Goal: Transaction & Acquisition: Book appointment/travel/reservation

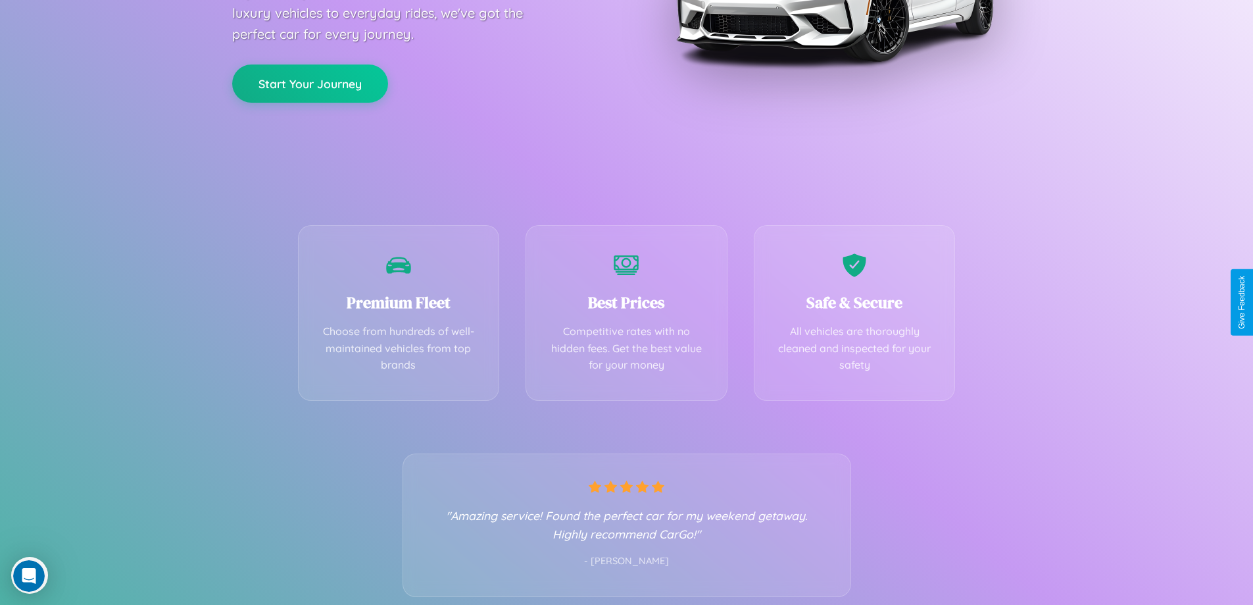
scroll to position [259, 0]
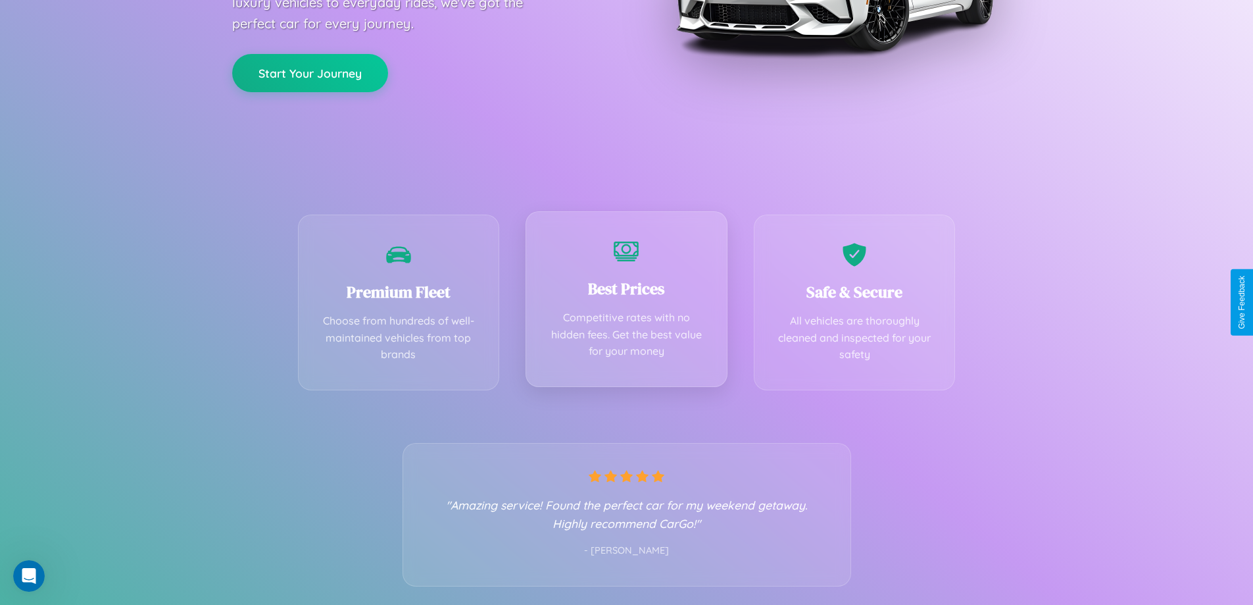
click at [626, 302] on div "Best Prices Competitive rates with no hidden fees. Get the best value for your …" at bounding box center [627, 299] width 202 height 176
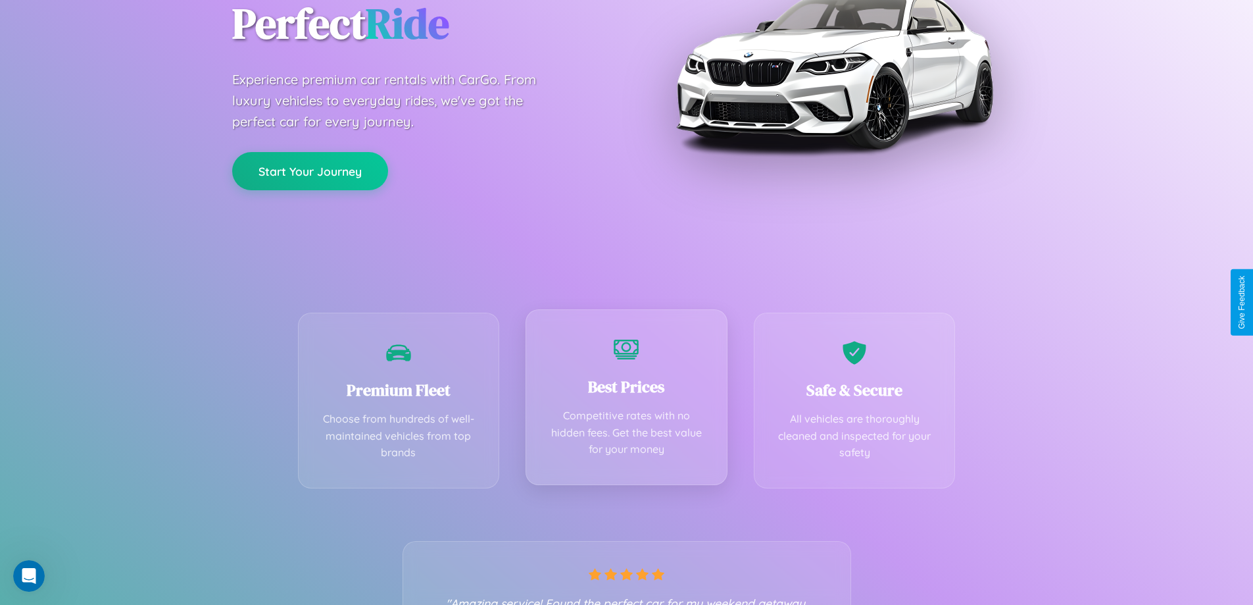
scroll to position [0, 0]
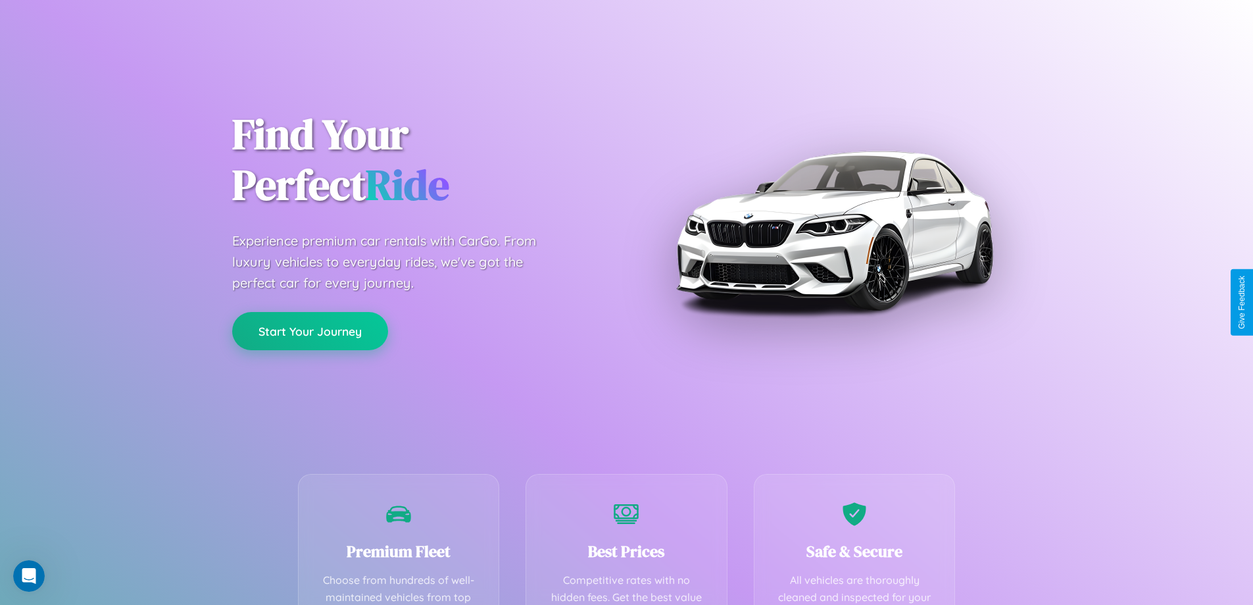
click at [310, 331] on button "Start Your Journey" at bounding box center [310, 331] width 156 height 38
click at [310, 330] on button "Start Your Journey" at bounding box center [310, 331] width 156 height 38
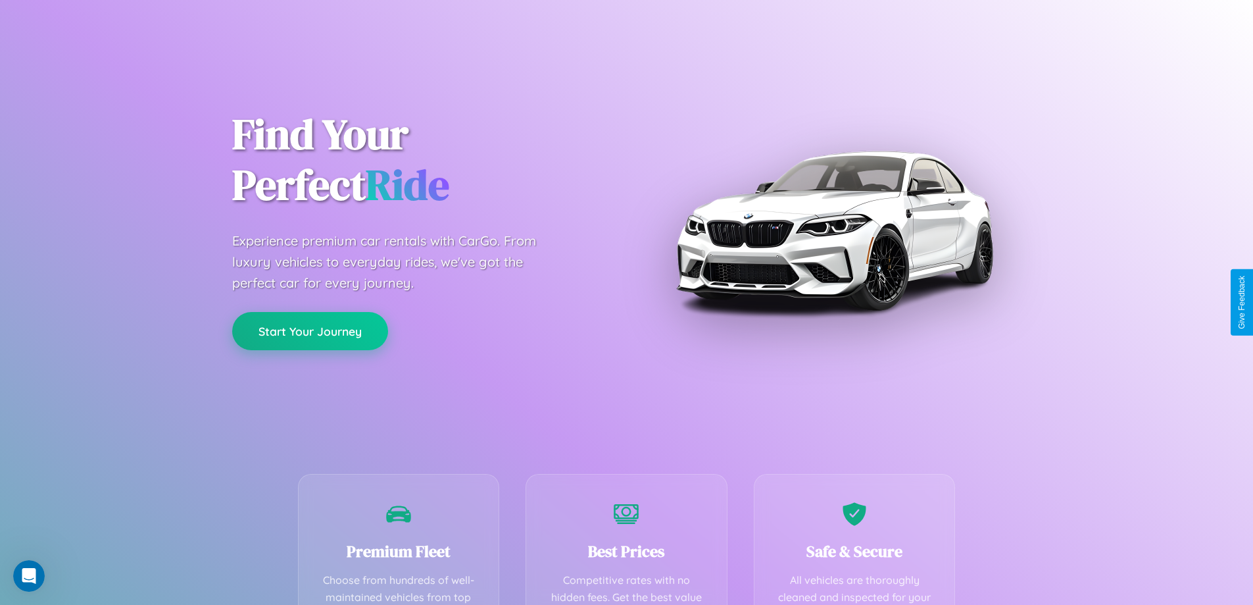
click at [310, 330] on button "Start Your Journey" at bounding box center [310, 331] width 156 height 38
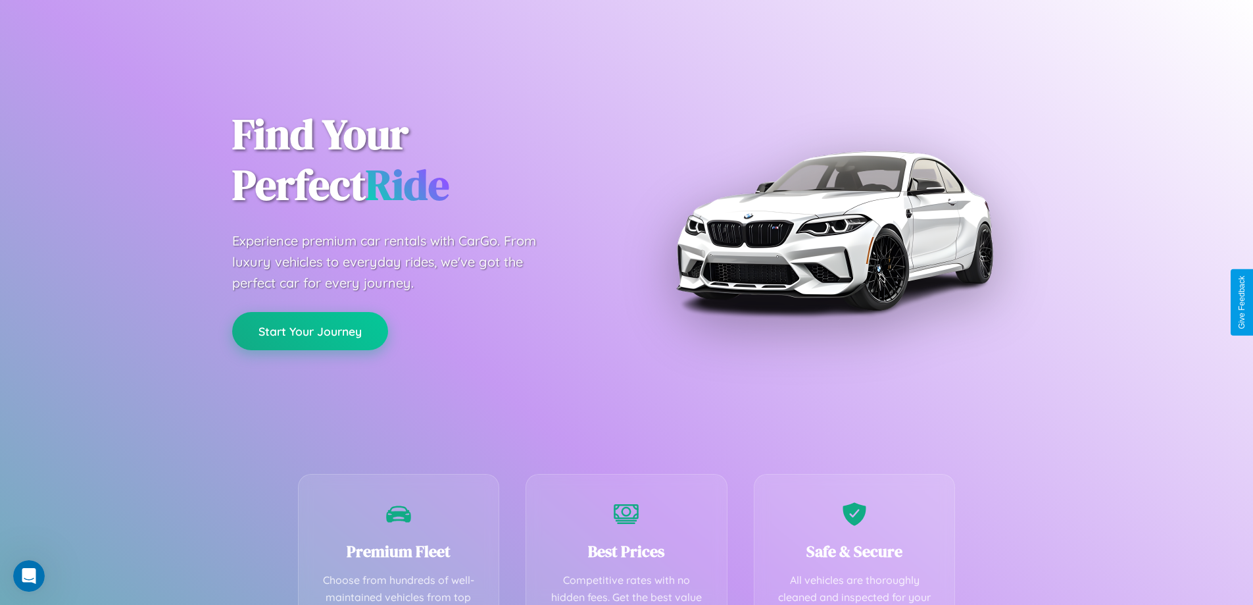
click at [310, 330] on button "Start Your Journey" at bounding box center [310, 331] width 156 height 38
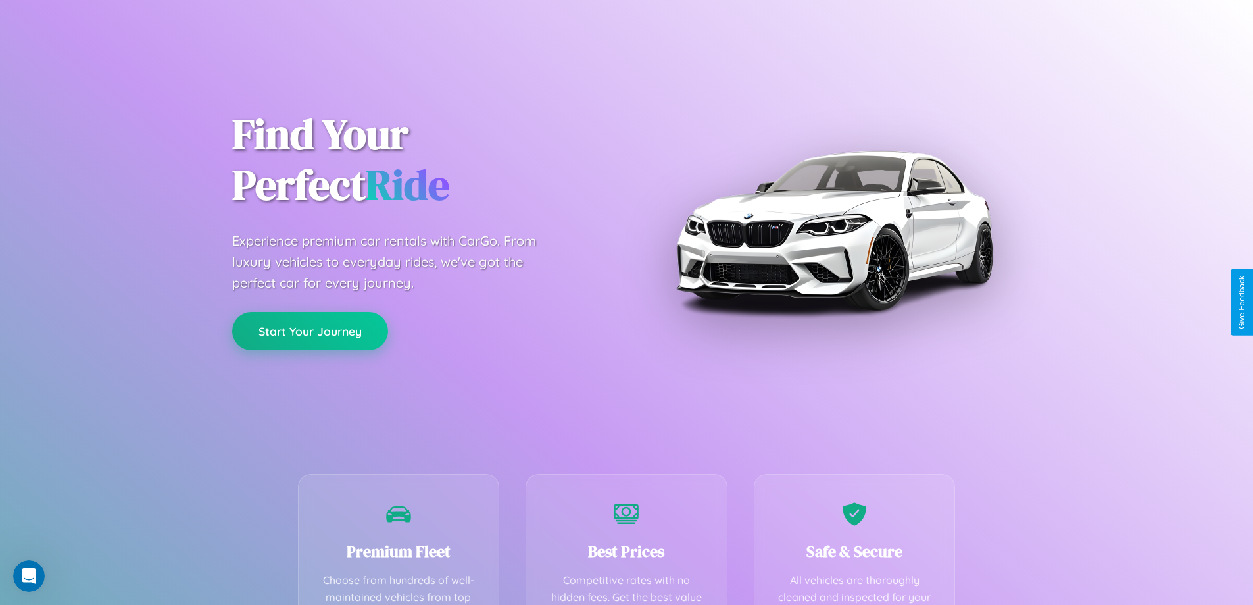
click at [310, 330] on button "Start Your Journey" at bounding box center [310, 331] width 156 height 38
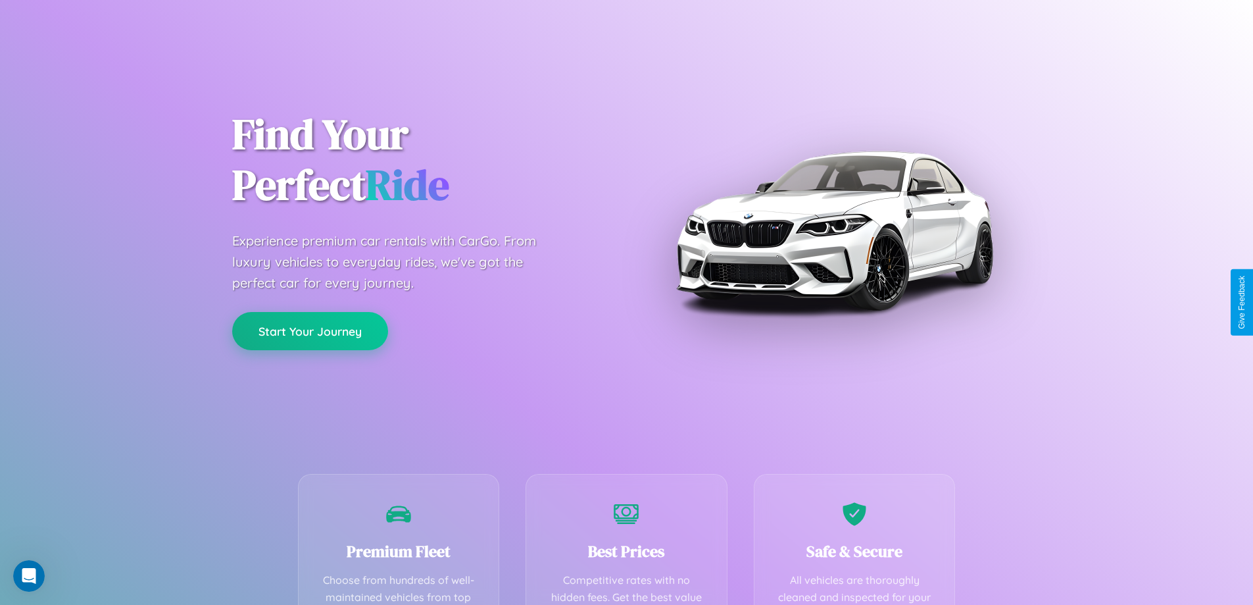
click at [310, 330] on button "Start Your Journey" at bounding box center [310, 331] width 156 height 38
